Goal: Information Seeking & Learning: Check status

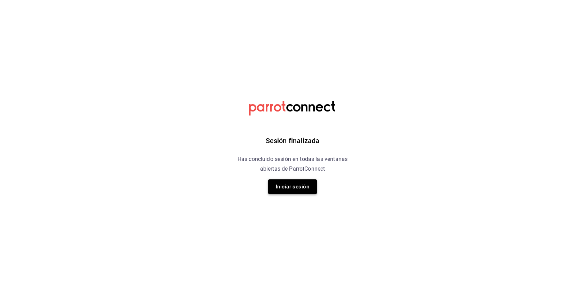
click at [294, 190] on button "Iniciar sesión" at bounding box center [292, 186] width 49 height 15
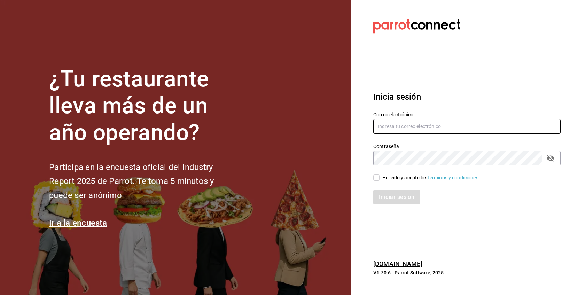
type input "dupont@debocaenboca.net"
click at [379, 179] on input "He leído y acepto los Términos y condiciones." at bounding box center [376, 177] width 6 height 6
checkbox input "true"
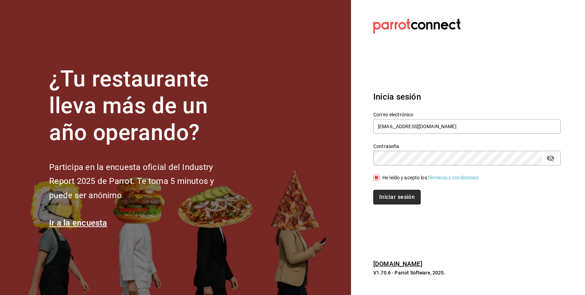
click at [385, 196] on button "Iniciar sesión" at bounding box center [396, 197] width 47 height 15
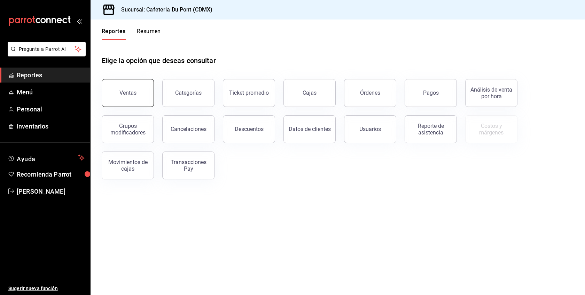
click at [129, 93] on div "Ventas" at bounding box center [127, 92] width 17 height 7
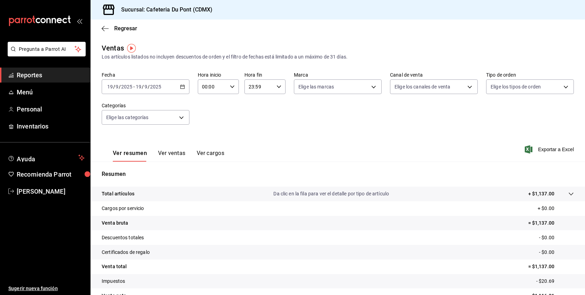
click at [179, 153] on button "Ver ventas" at bounding box center [171, 156] width 27 height 12
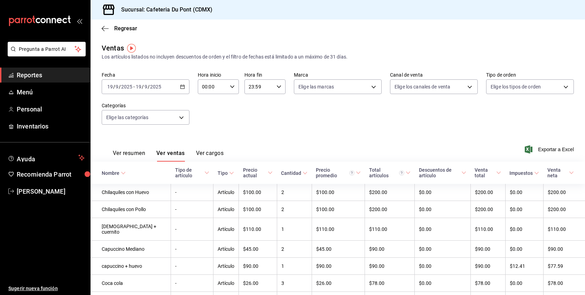
click at [283, 131] on div "Fecha 2025-09-19 19 / 9 / 2025 - 2025-09-19 19 / 9 / 2025 Hora inicio 00:00 Hor…" at bounding box center [338, 102] width 472 height 61
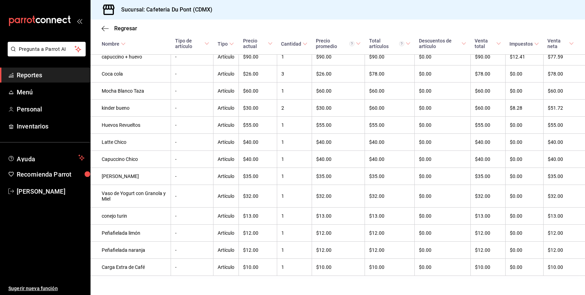
scroll to position [223, 0]
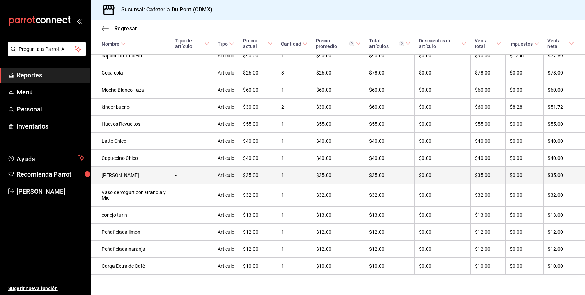
click at [279, 176] on td "1" at bounding box center [294, 175] width 35 height 17
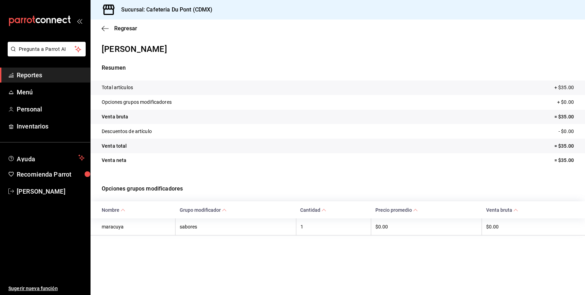
click at [50, 77] on span "Reportes" at bounding box center [51, 74] width 68 height 9
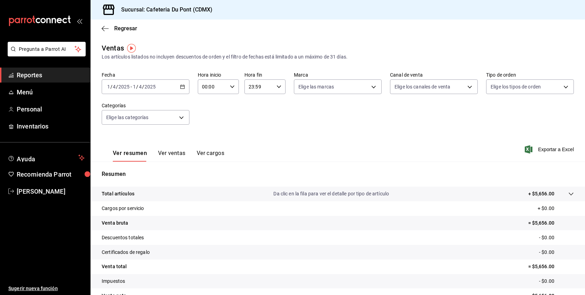
click at [120, 88] on input "2025" at bounding box center [124, 87] width 12 height 6
click at [132, 116] on li "Ayer" at bounding box center [134, 124] width 65 height 16
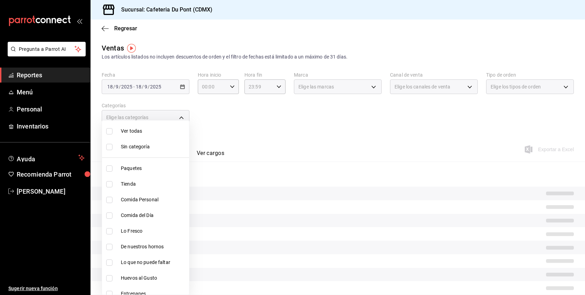
click at [132, 116] on body "Pregunta a Parrot AI Reportes Menú Personal Inventarios Ayuda Recomienda Parrot…" at bounding box center [292, 147] width 585 height 295
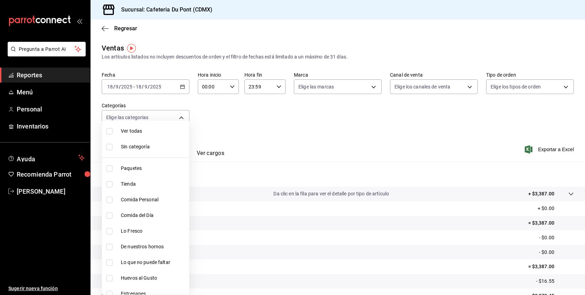
click at [135, 85] on div at bounding box center [292, 147] width 585 height 295
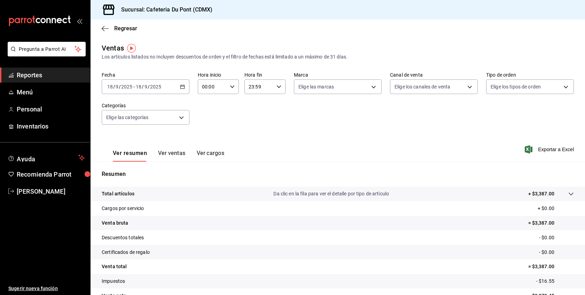
click at [127, 88] on input "2025" at bounding box center [127, 87] width 12 height 6
click at [127, 109] on span "Hoy" at bounding box center [135, 107] width 54 height 7
click at [173, 152] on button "Ver ventas" at bounding box center [171, 156] width 27 height 12
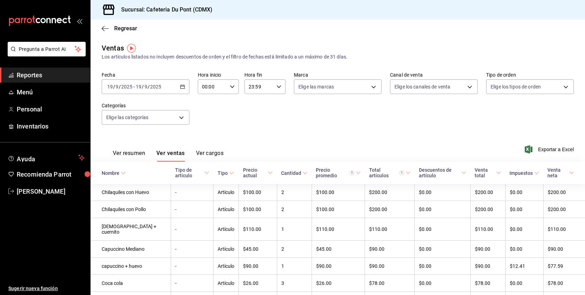
click at [60, 66] on li "Pregunta a Parrot AI" at bounding box center [45, 55] width 85 height 26
click at [59, 72] on span "Reportes" at bounding box center [51, 74] width 68 height 9
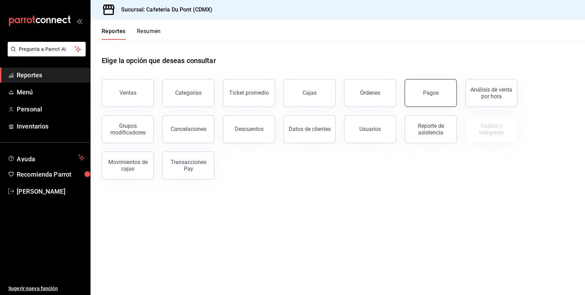
click at [431, 103] on button "Pagos" at bounding box center [430, 93] width 52 height 28
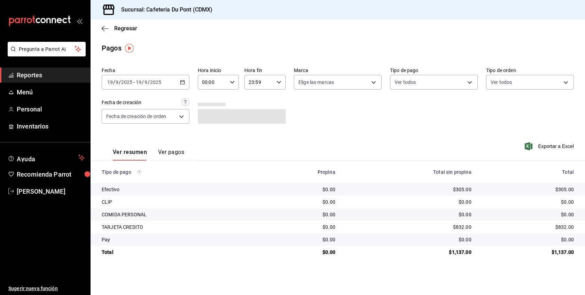
click at [399, 153] on div "Ver resumen Ver pagos Exportar a Excel" at bounding box center [337, 150] width 494 height 37
click at [570, 230] on div "$832.00" at bounding box center [527, 226] width 91 height 7
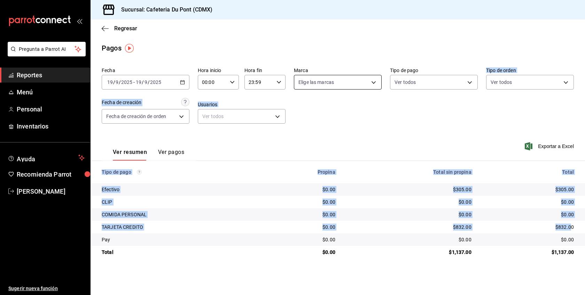
drag, startPoint x: 570, startPoint y: 230, endPoint x: 368, endPoint y: 89, distance: 246.3
click at [368, 89] on div "Fecha [DATE] [DATE] - [DATE] [DATE] Hora inicio 00:00 Hora inicio Hora fin 23:5…" at bounding box center [337, 161] width 494 height 194
click at [58, 73] on span "Reportes" at bounding box center [51, 74] width 68 height 9
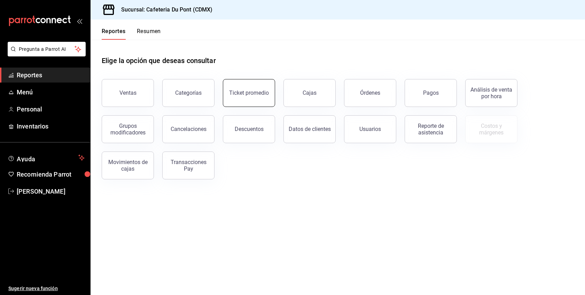
click at [267, 101] on button "Ticket promedio" at bounding box center [249, 93] width 52 height 28
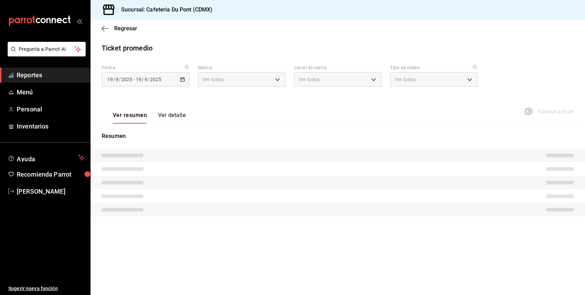
type input "03234600-dbf0-4e52-b833-2cd86aed28b4"
type input "PARROT,UBER_EATS,RAPPI,DIDI_FOOD,ONLINE"
type input "0ce72c52-b891-47b5-a7af-ebee1e7ff429,EXTERNAL"
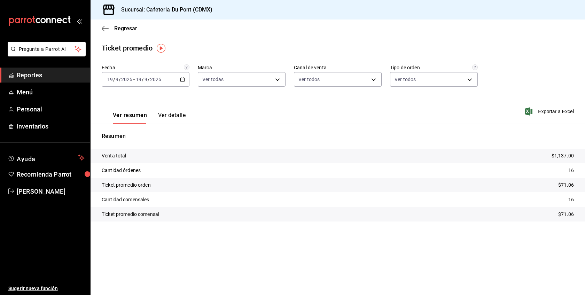
click at [44, 79] on span "Reportes" at bounding box center [51, 74] width 68 height 9
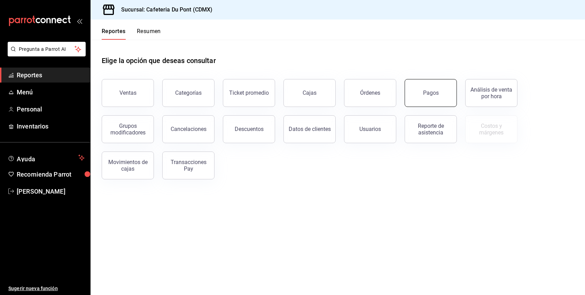
click at [427, 98] on button "Pagos" at bounding box center [430, 93] width 52 height 28
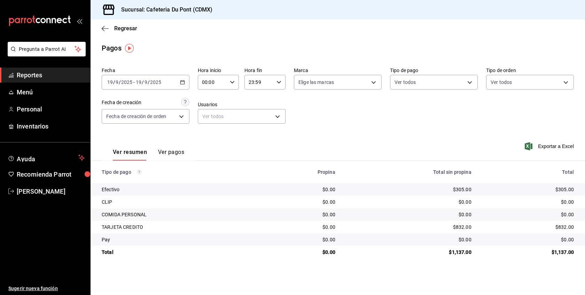
click at [165, 148] on div "Ver resumen Ver pagos" at bounding box center [143, 150] width 82 height 20
click at [162, 156] on button "Ver pagos" at bounding box center [171, 155] width 26 height 12
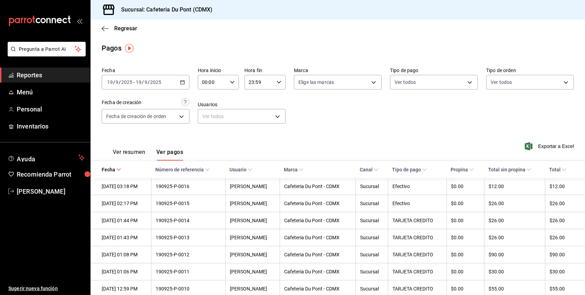
click at [269, 134] on div "Ver resumen Ver pagos Exportar a Excel" at bounding box center [337, 150] width 494 height 37
click at [51, 75] on span "Reportes" at bounding box center [51, 74] width 68 height 9
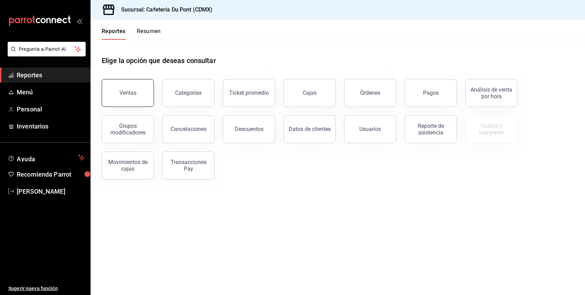
click at [118, 101] on button "Ventas" at bounding box center [128, 93] width 52 height 28
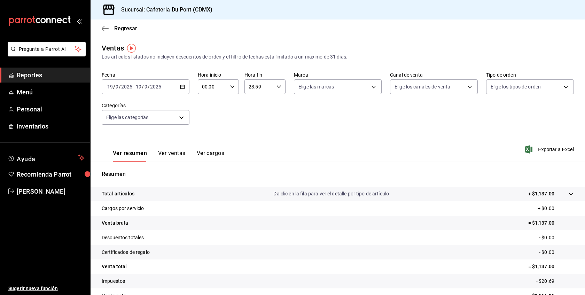
click at [173, 156] on button "Ver ventas" at bounding box center [171, 156] width 27 height 12
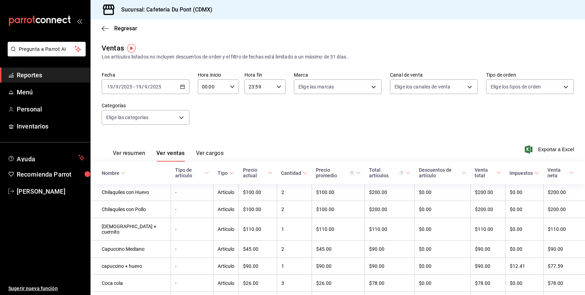
click at [320, 139] on div "Ver resumen Ver ventas Ver cargos Exportar a Excel" at bounding box center [337, 147] width 494 height 29
click at [318, 138] on div "Ver resumen Ver ventas Ver cargos Exportar a Excel" at bounding box center [337, 147] width 494 height 29
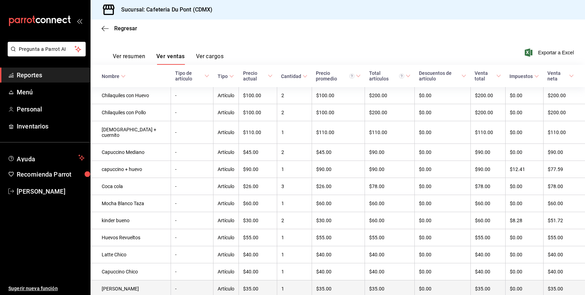
scroll to position [97, 0]
